Goal: Task Accomplishment & Management: Use online tool/utility

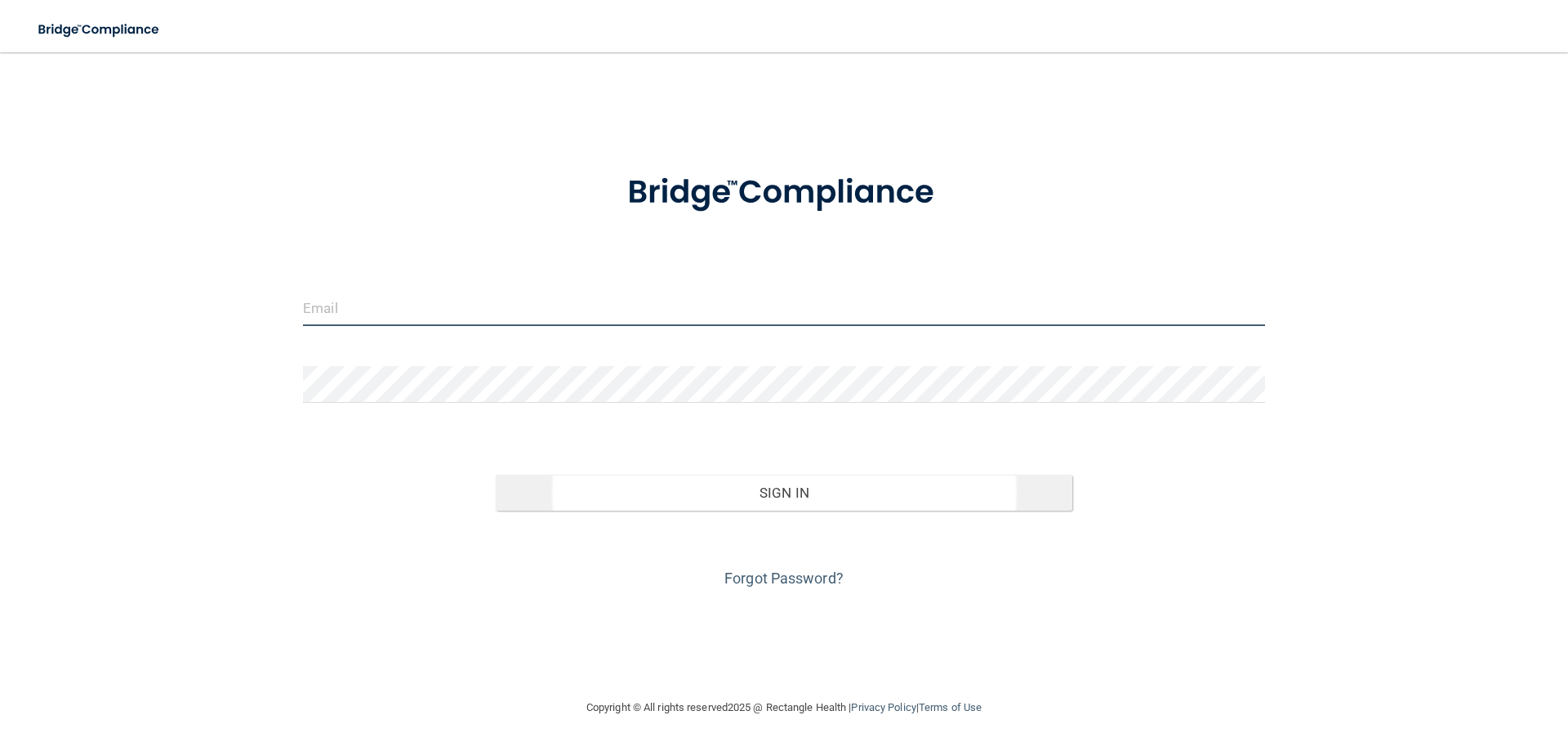
type input "[EMAIL_ADDRESS][DOMAIN_NAME]"
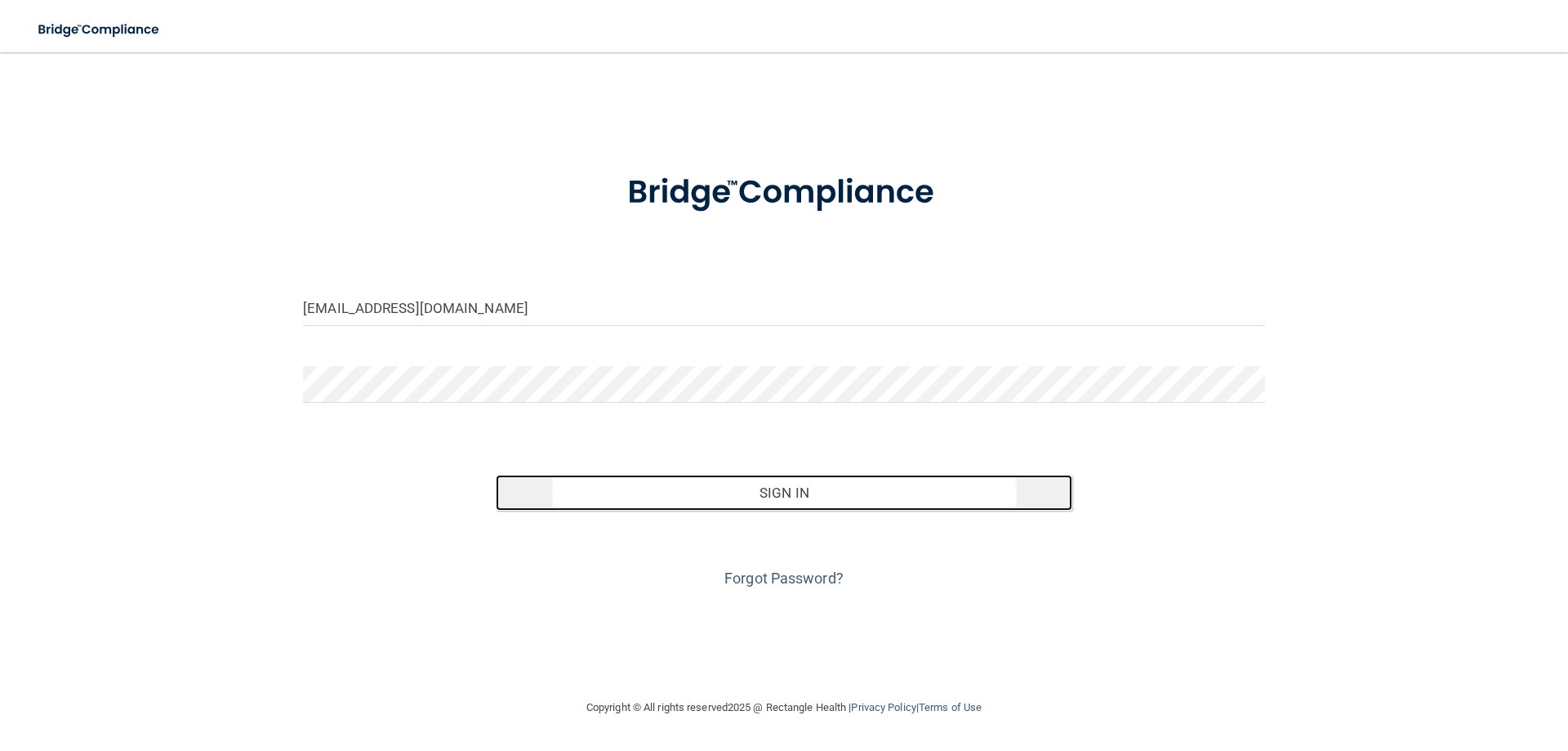
click at [810, 496] on button "Sign In" at bounding box center [784, 492] width 577 height 36
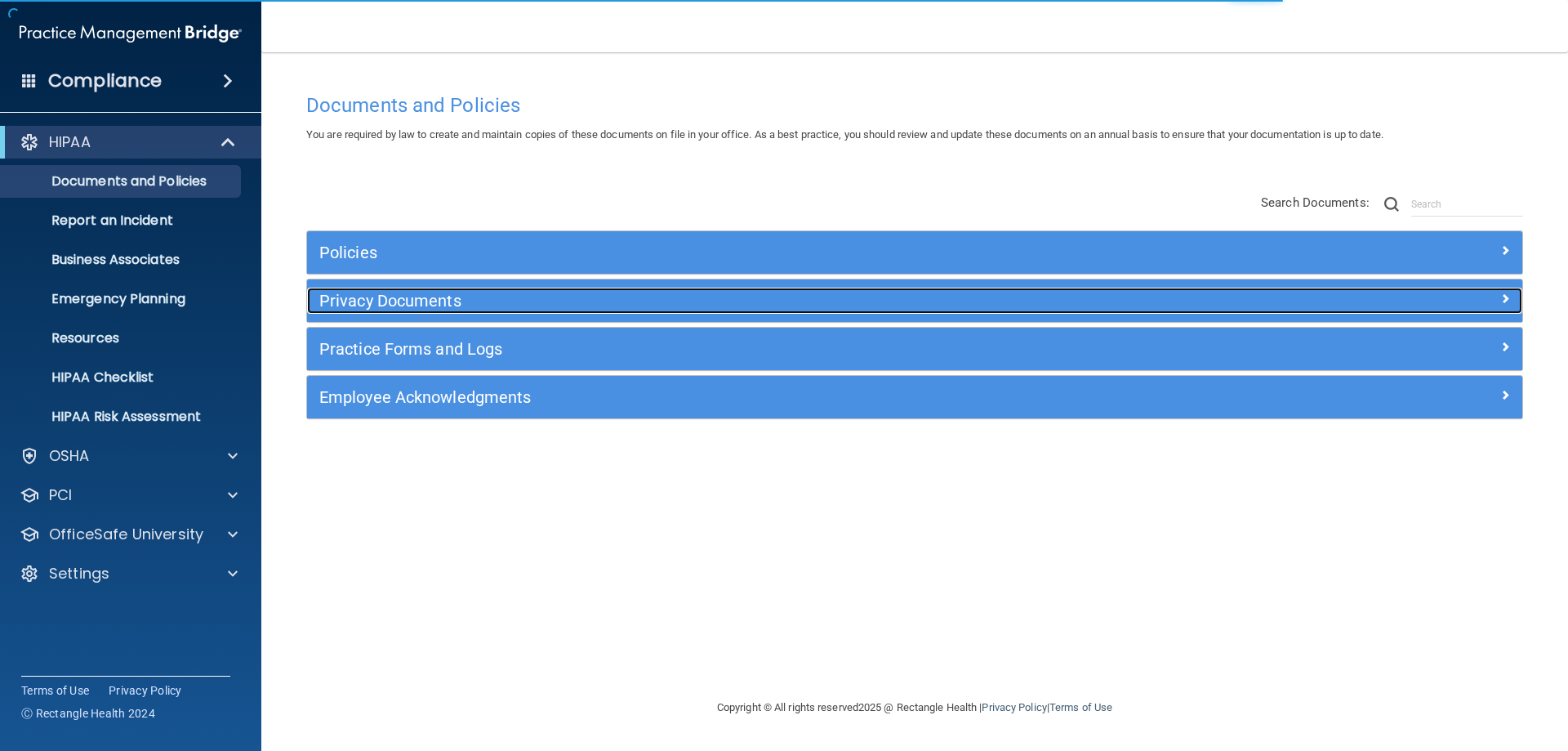
click at [419, 298] on h5 "Privacy Documents" at bounding box center [762, 301] width 886 height 18
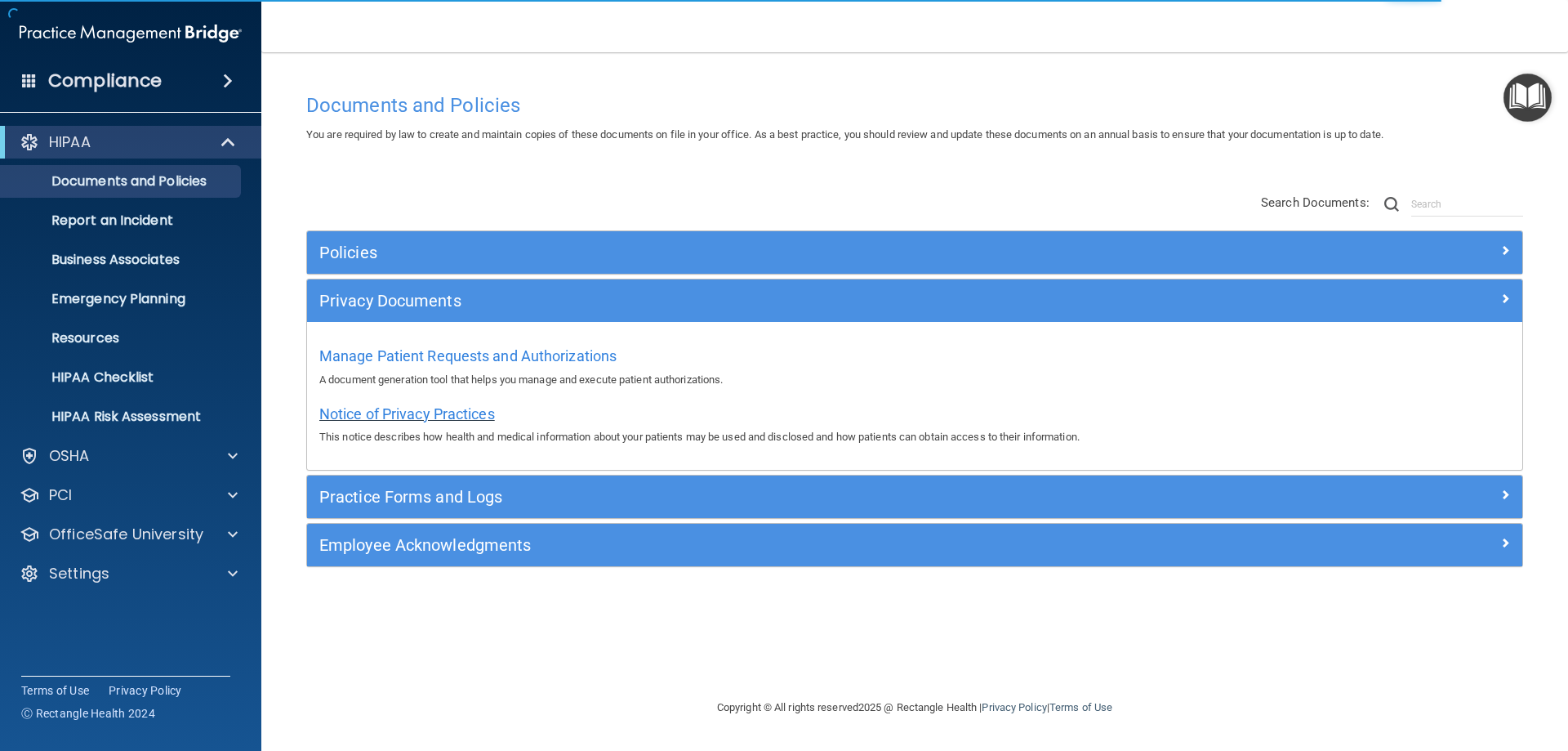
click at [414, 414] on span "Notice of Privacy Practices" at bounding box center [406, 414] width 175 height 18
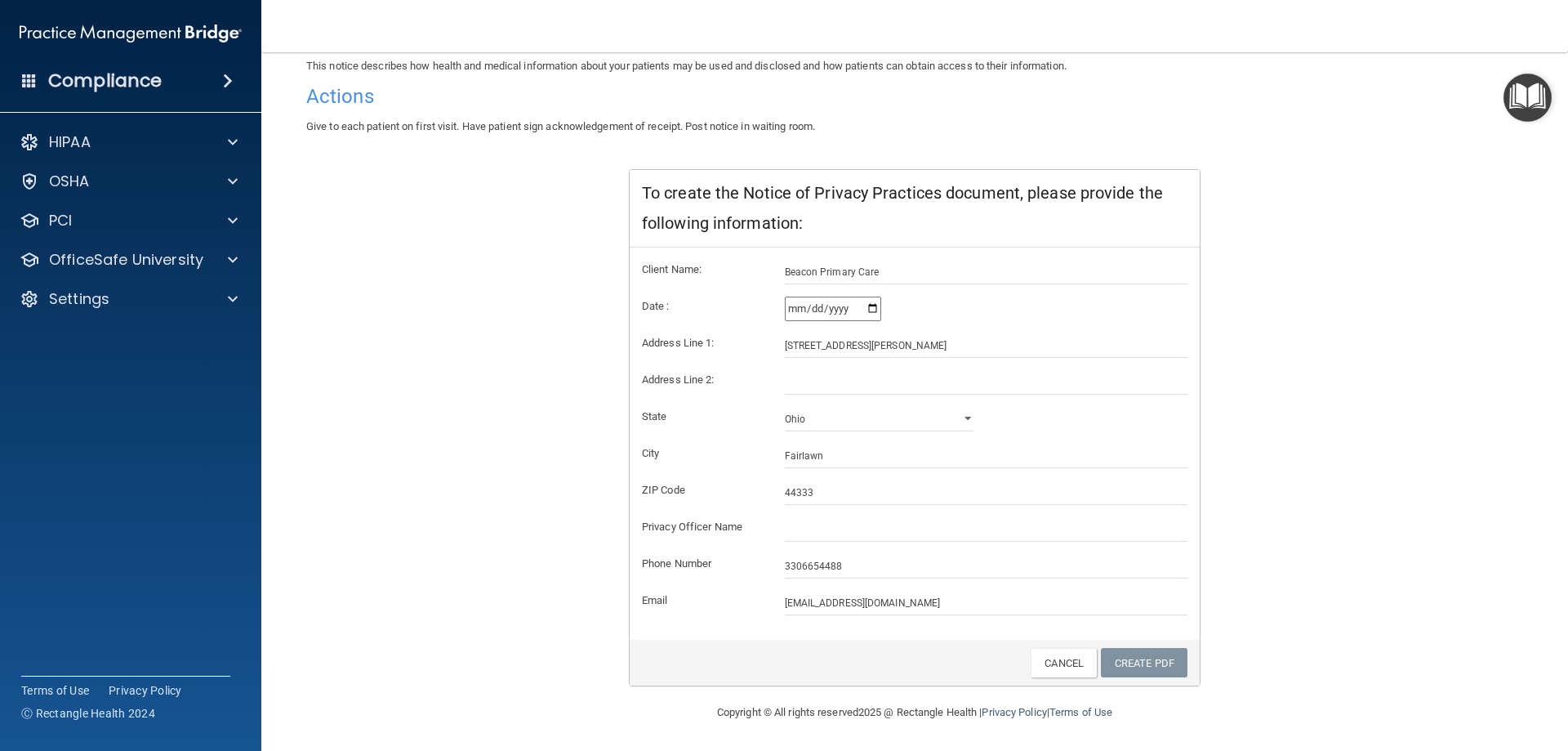
scroll to position [156, 0]
click at [811, 533] on input "text" at bounding box center [986, 528] width 403 height 25
type input "[PERSON_NAME], MD"
click at [1136, 654] on link "Create PDF" at bounding box center [1143, 662] width 87 height 30
